Goal: Task Accomplishment & Management: Manage account settings

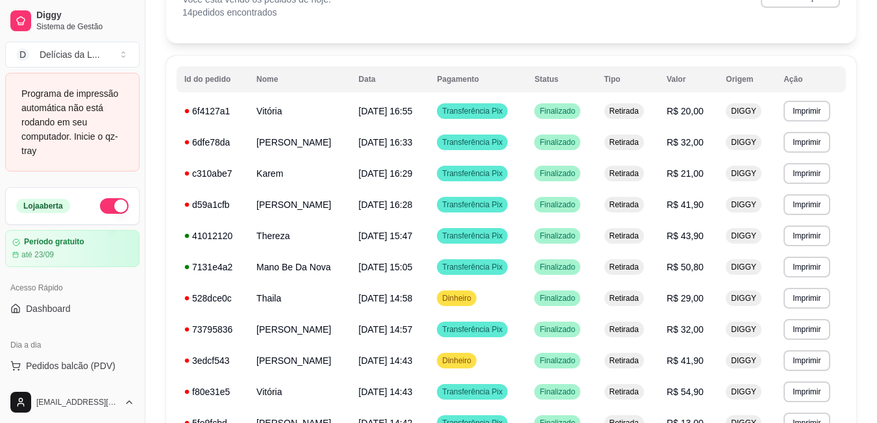
scroll to position [114, 0]
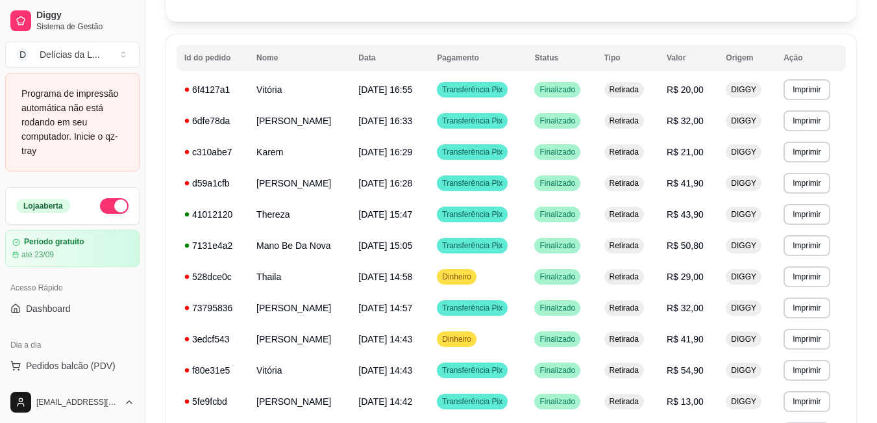
click at [877, 3] on div "**********" at bounding box center [511, 249] width 732 height 637
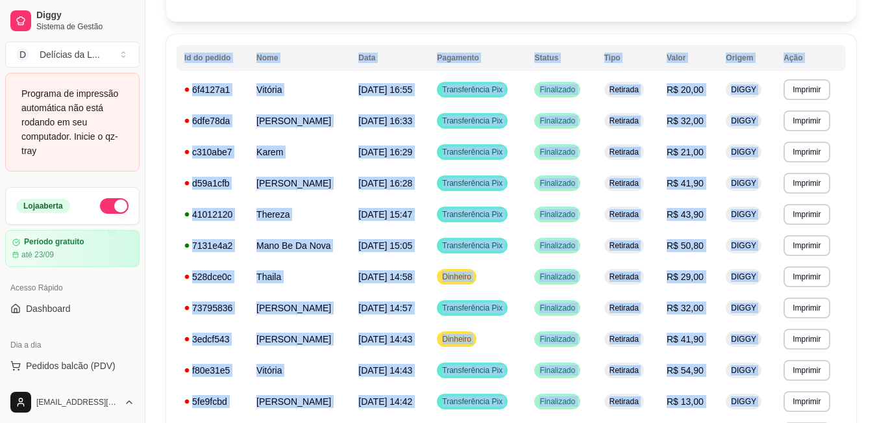
click at [877, 3] on div "**********" at bounding box center [511, 249] width 732 height 637
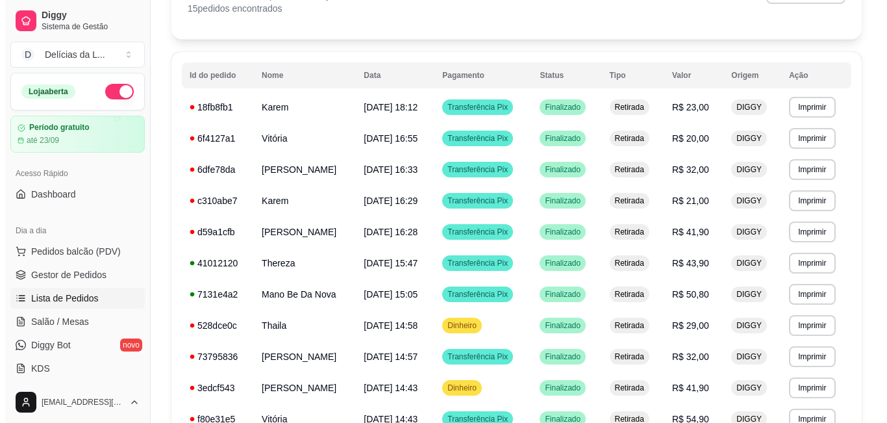
scroll to position [78, 0]
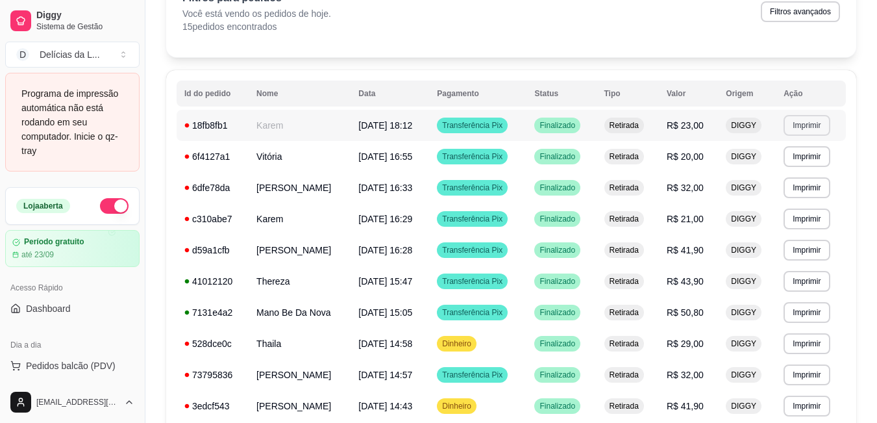
click at [792, 119] on button "Imprimir" at bounding box center [807, 125] width 46 height 21
click at [429, 126] on td "05/09/25 às 18:12" at bounding box center [390, 125] width 79 height 31
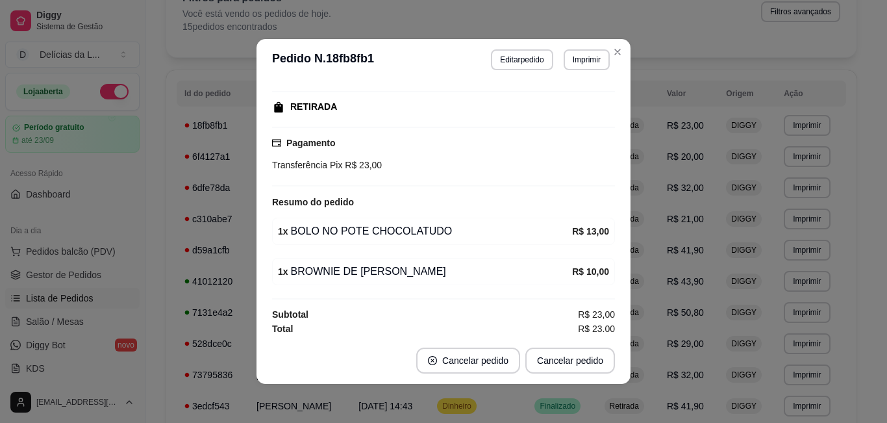
scroll to position [168, 0]
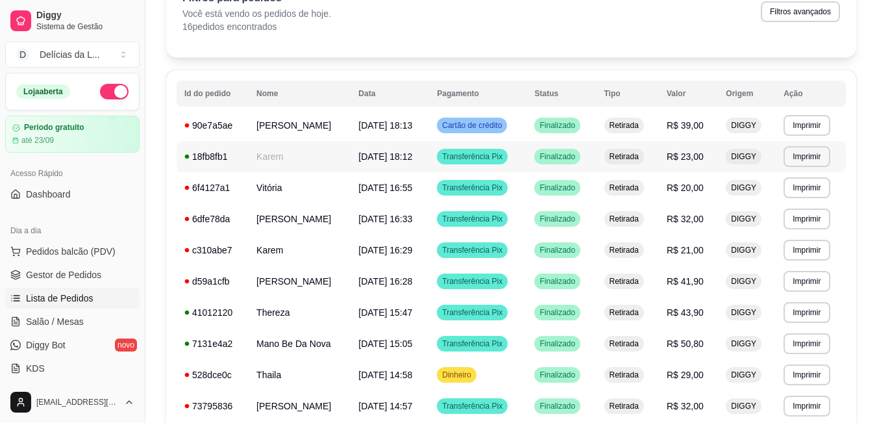
click at [464, 149] on tbody "**********" at bounding box center [511, 359] width 669 height 499
click at [312, 117] on td "Ana Luiza Diniz" at bounding box center [300, 125] width 102 height 31
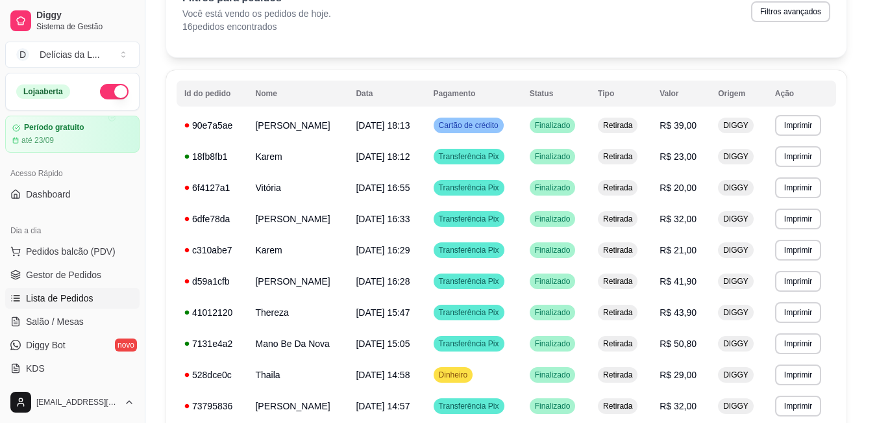
click at [312, 117] on span "05/09/2025 18:13" at bounding box center [291, 118] width 55 height 10
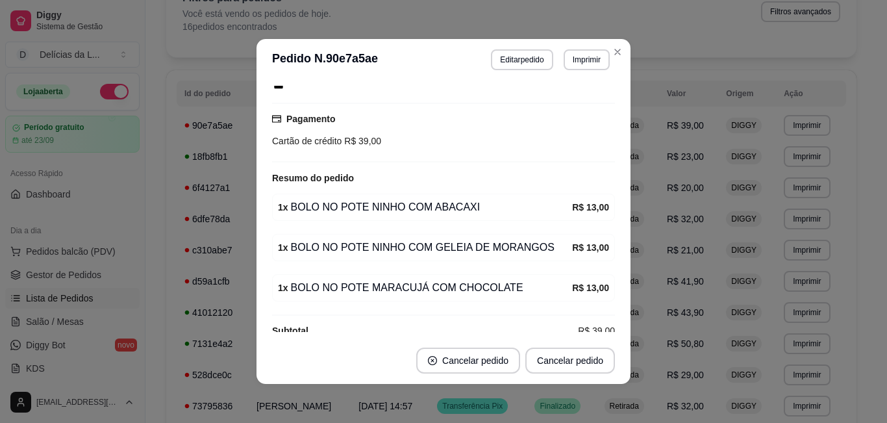
scroll to position [208, 0]
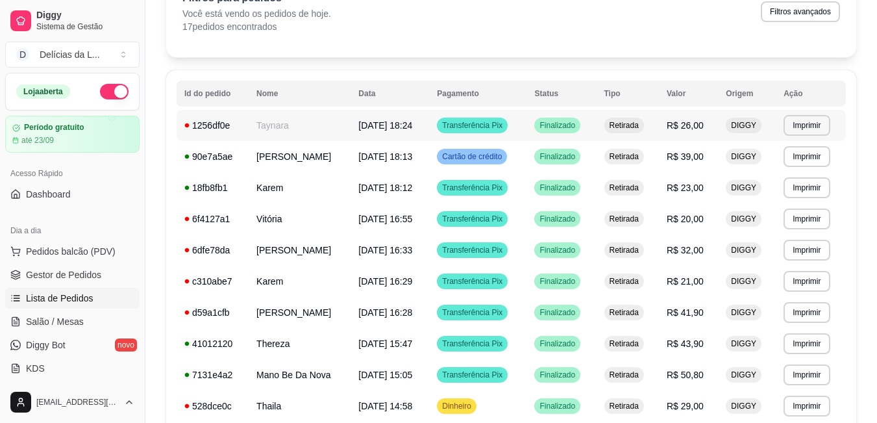
click at [264, 123] on td "Taynara" at bounding box center [300, 125] width 102 height 31
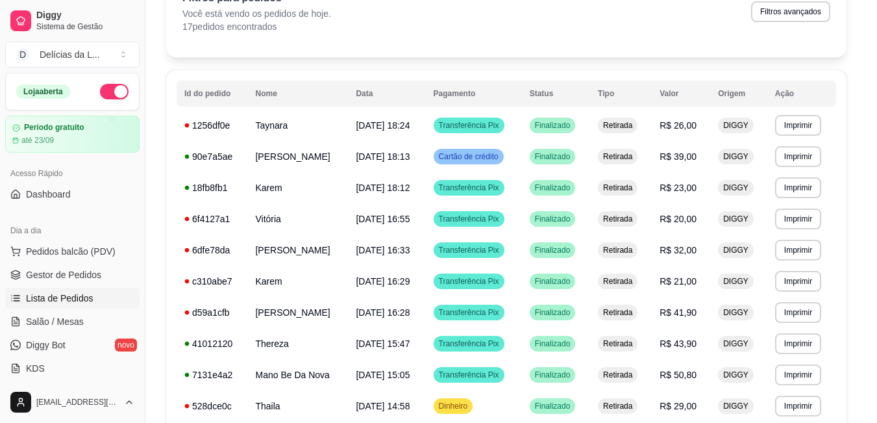
click at [264, 123] on span "05/09/2025 18:24" at bounding box center [290, 117] width 55 height 10
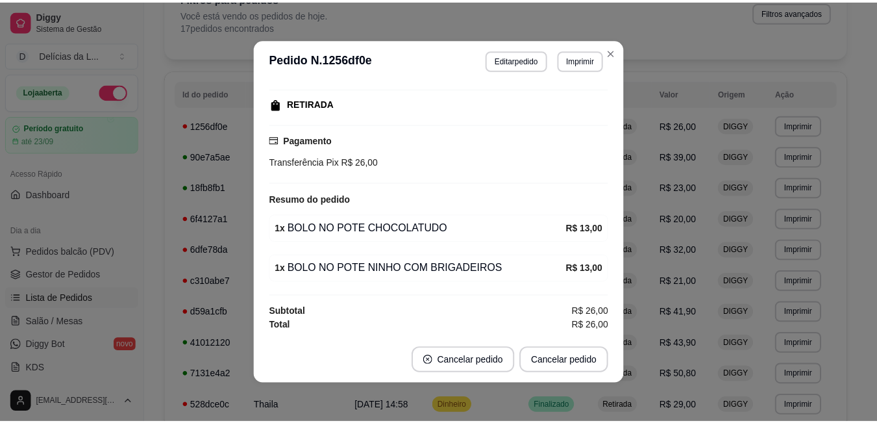
scroll to position [168, 0]
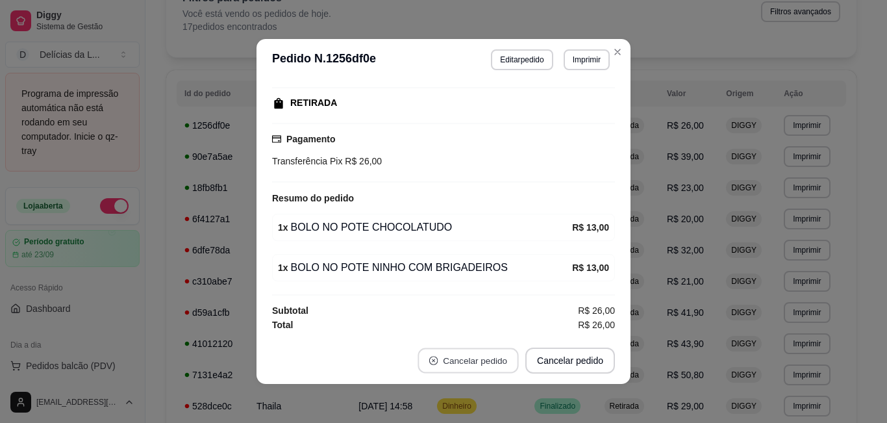
click at [510, 358] on button "Cancelar pedido" at bounding box center [467, 360] width 101 height 25
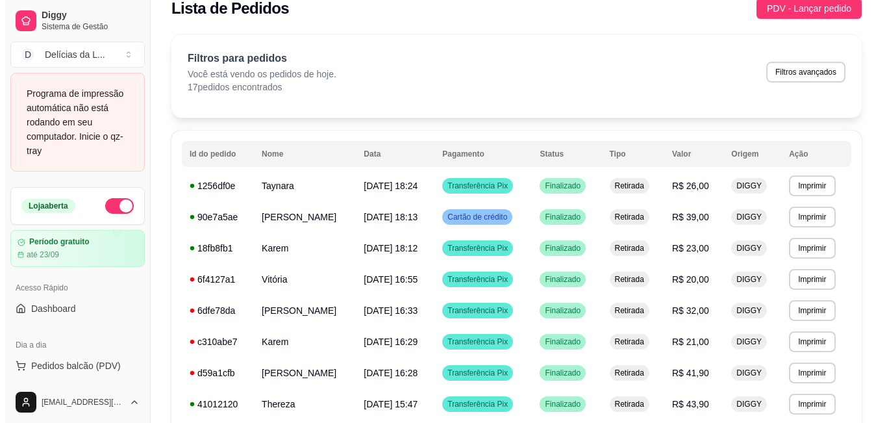
scroll to position [0, 0]
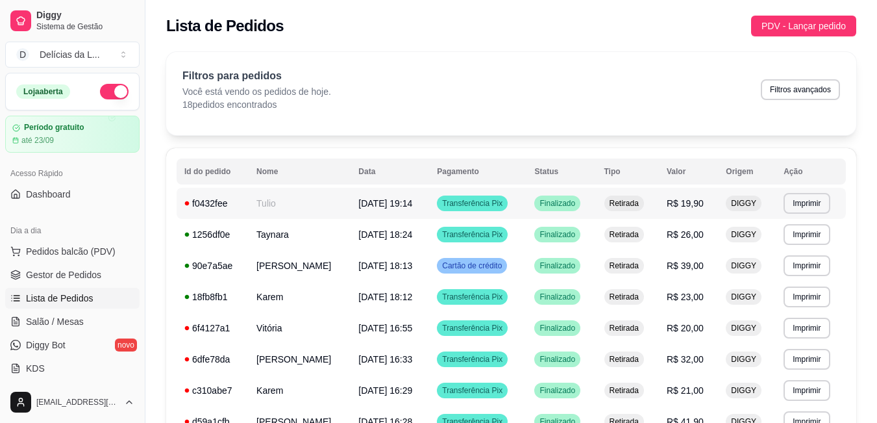
click at [396, 199] on span "05/09/25 às 19:14" at bounding box center [385, 203] width 54 height 10
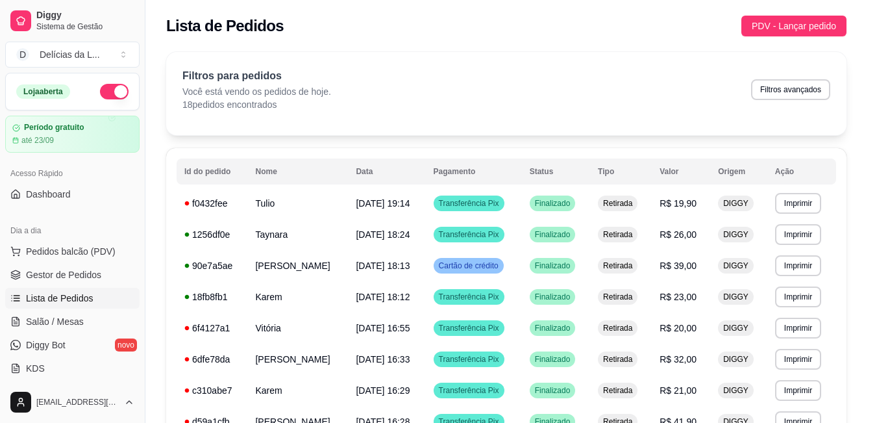
click at [396, 199] on button "Enviar pedido ao WhatsApp" at bounding box center [438, 189] width 340 height 26
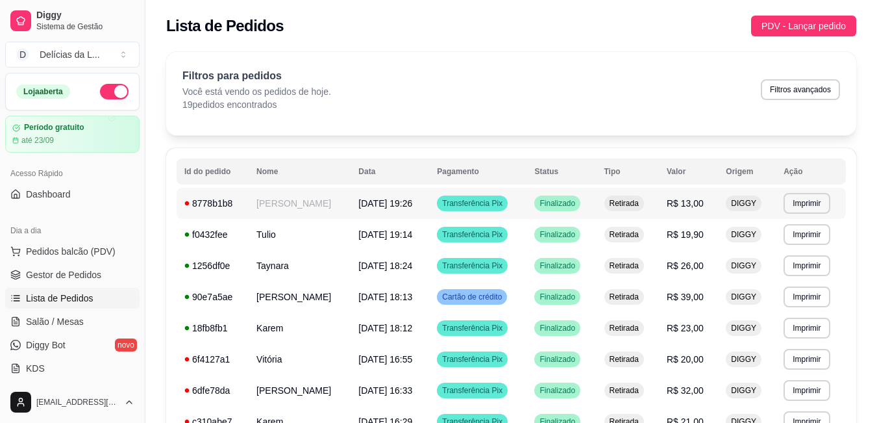
click at [403, 198] on span "05/09/25 às 19:26" at bounding box center [385, 203] width 54 height 10
click at [405, 206] on span "05/09/25 às 19:26" at bounding box center [385, 203] width 54 height 10
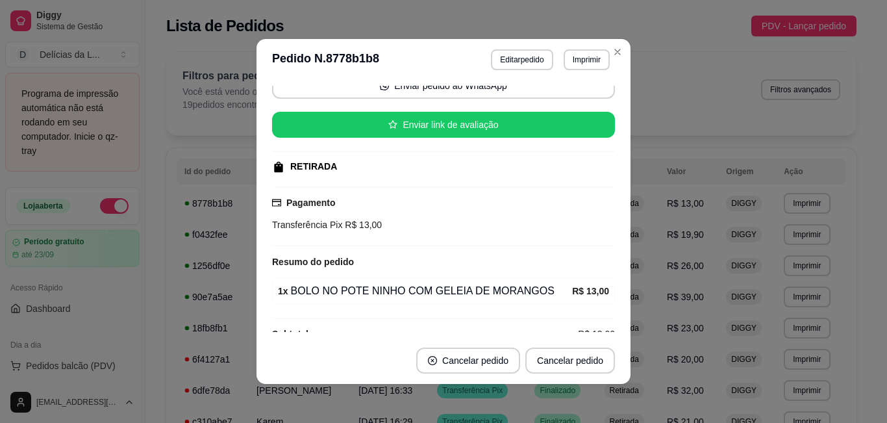
scroll to position [127, 0]
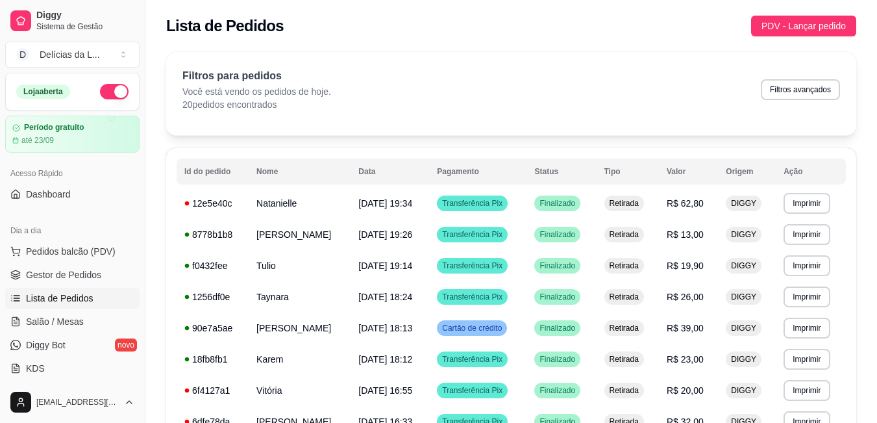
click at [525, 199] on td "Transferência Pix" at bounding box center [477, 203] width 97 height 31
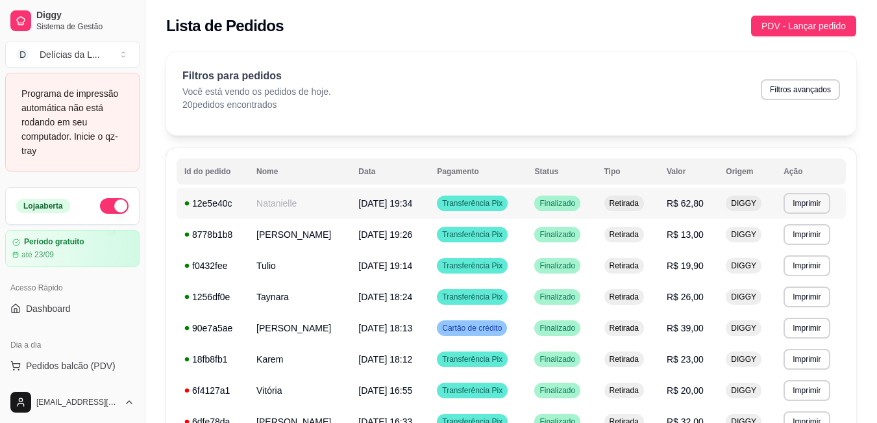
click at [353, 199] on td "05/09/25 às 19:34" at bounding box center [390, 203] width 79 height 31
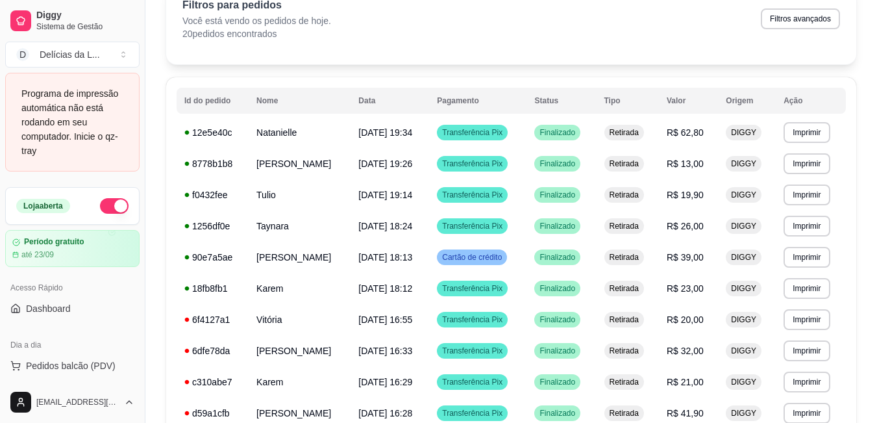
scroll to position [0, 0]
